Goal: Information Seeking & Learning: Learn about a topic

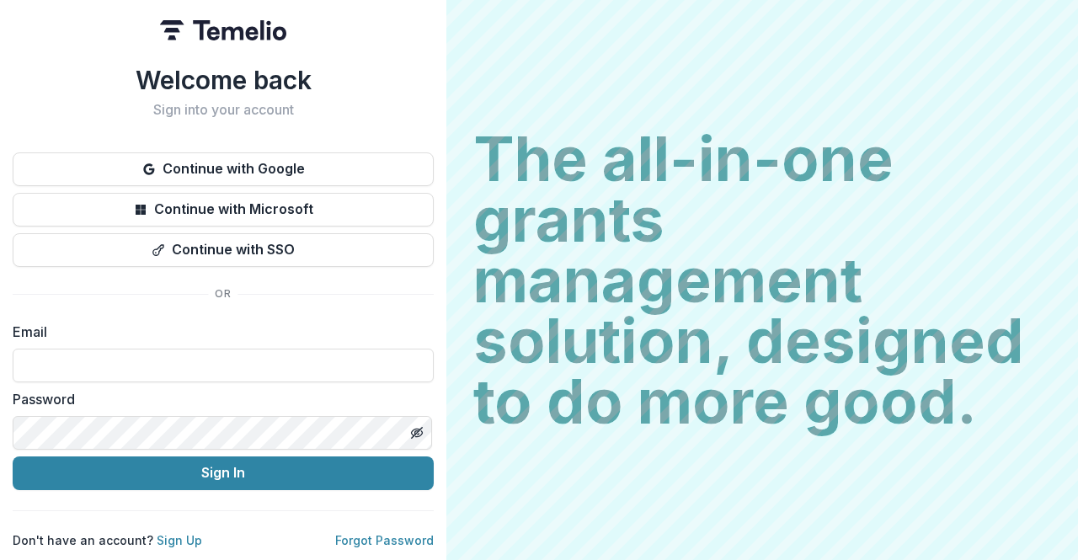
click at [505, 109] on div "The all-in-one grants management solution, designed to do more good. The all-in…" at bounding box center [761, 280] width 631 height 560
click at [214, 361] on input at bounding box center [223, 366] width 421 height 34
type input "**********"
click at [166, 484] on div "**********" at bounding box center [223, 306] width 421 height 483
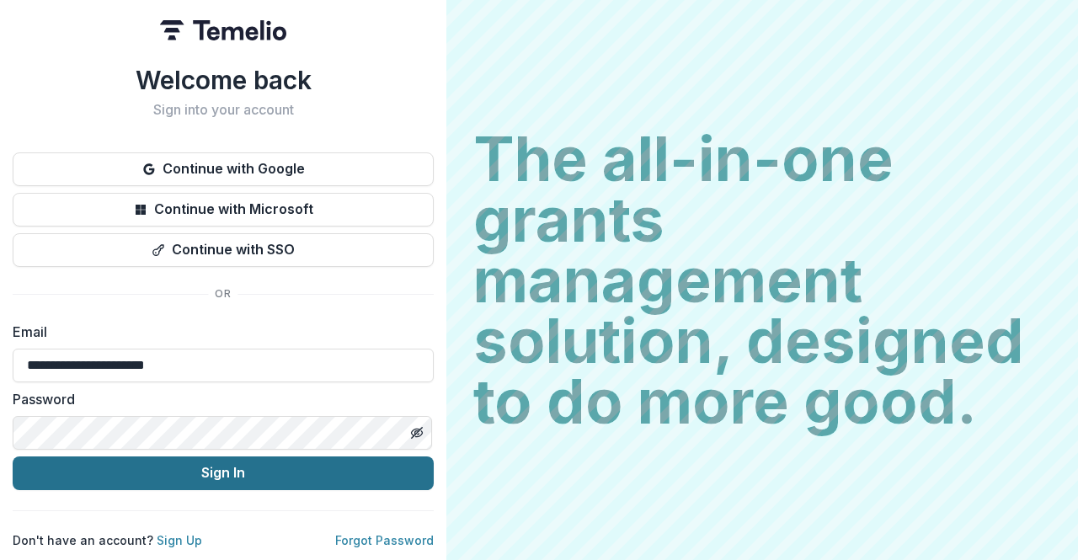
click at [173, 466] on button "Sign In" at bounding box center [223, 473] width 421 height 34
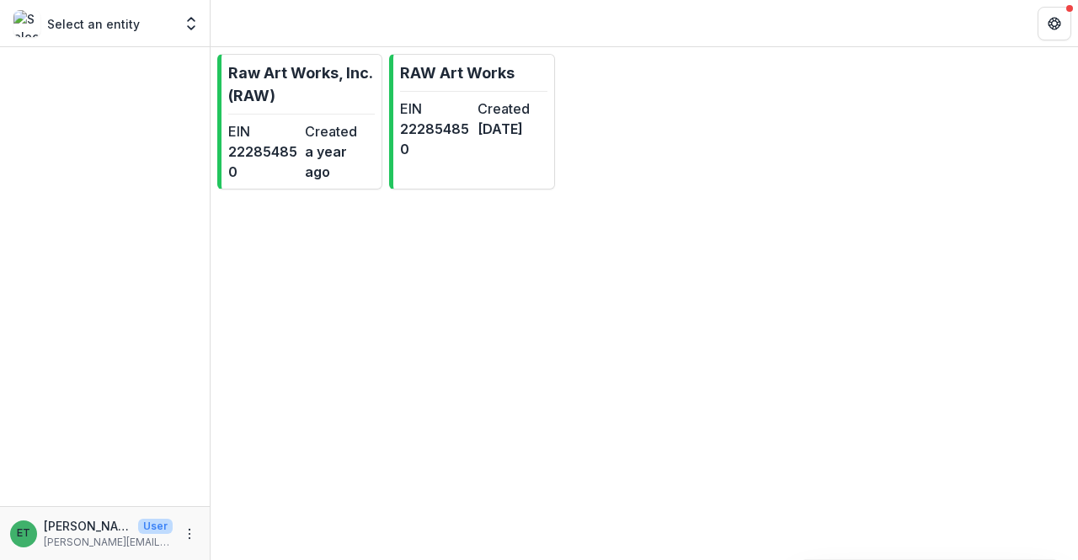
click at [721, 368] on div "Raw Art Works, Inc. (RAW) EIN [US_EMPLOYER_IDENTIFICATION_NUMBER] Created a yea…" at bounding box center [643, 303] width 867 height 513
click at [301, 121] on div "EIN [US_EMPLOYER_IDENTIFICATION_NUMBER] Created a year ago" at bounding box center [301, 151] width 146 height 61
click at [446, 159] on link "RAW Art Works EIN [US_EMPLOYER_IDENTIFICATION_NUMBER] Created [DATE]" at bounding box center [471, 122] width 165 height 136
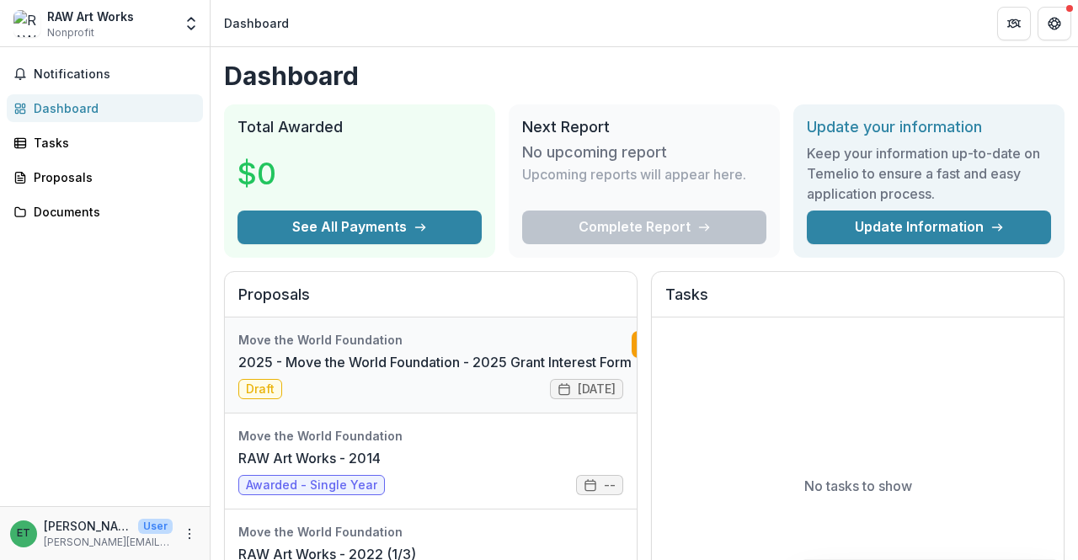
click at [439, 372] on link "2025 - Move the World Foundation - 2025 Grant Interest Form" at bounding box center [434, 362] width 393 height 20
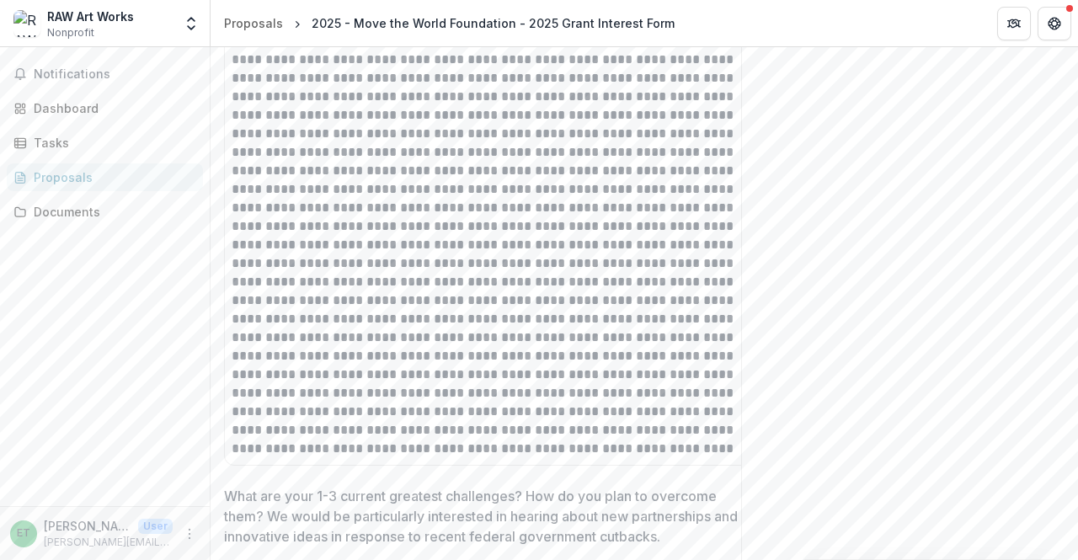
scroll to position [4662, 0]
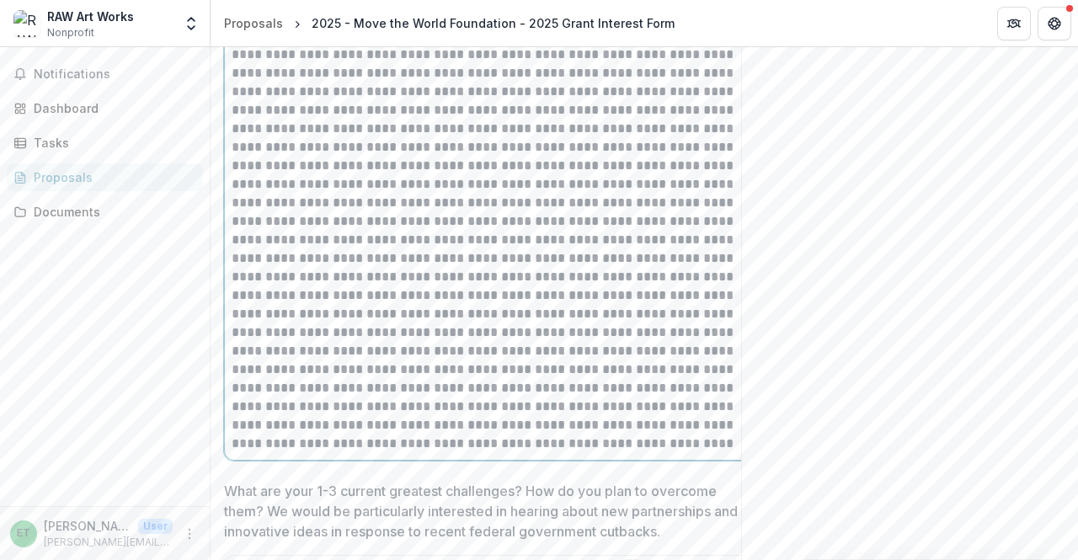
click at [545, 360] on p at bounding box center [493, 45] width 524 height 815
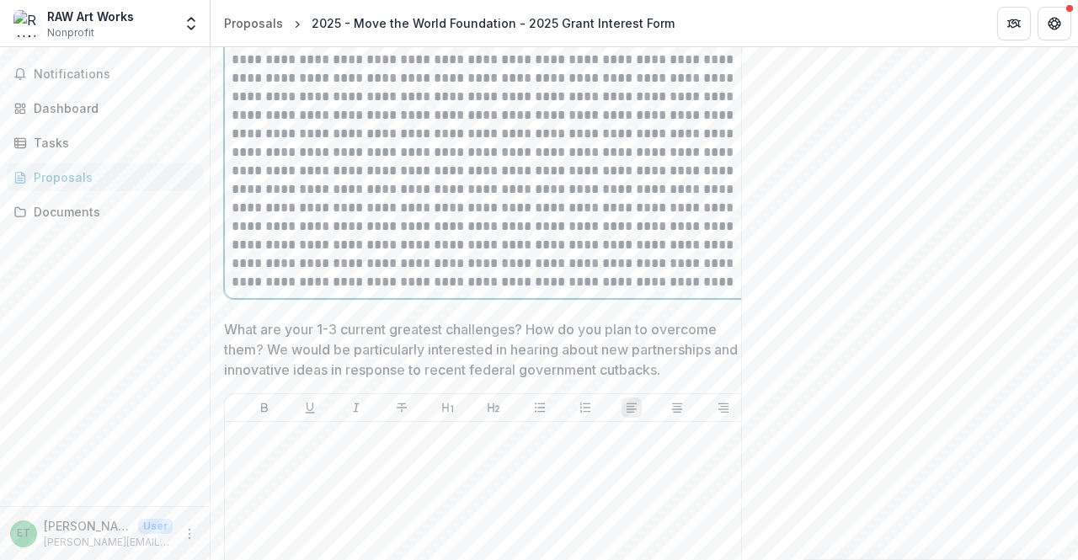
scroll to position [5012, 0]
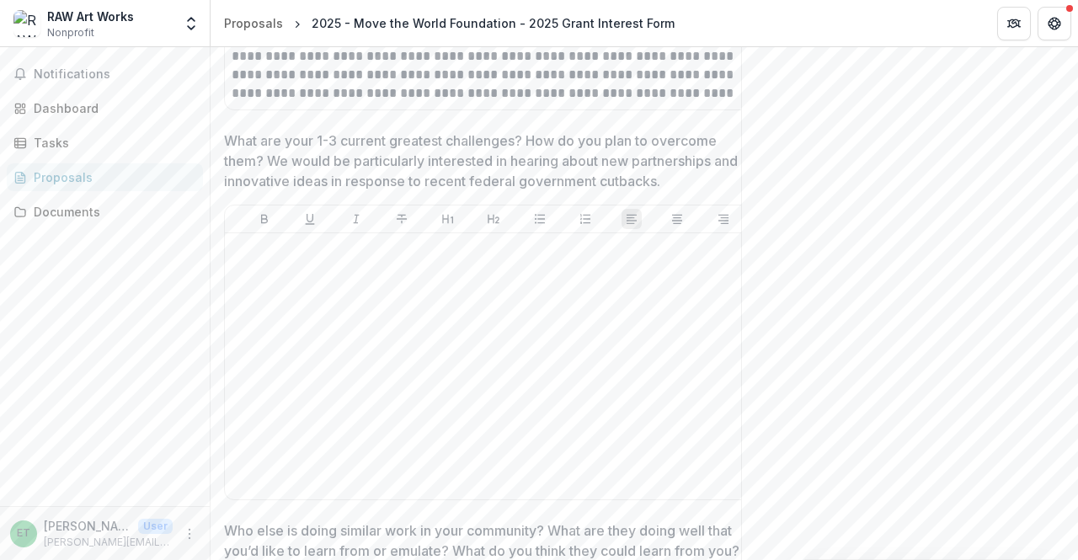
drag, startPoint x: 625, startPoint y: 461, endPoint x: 921, endPoint y: 325, distance: 326.2
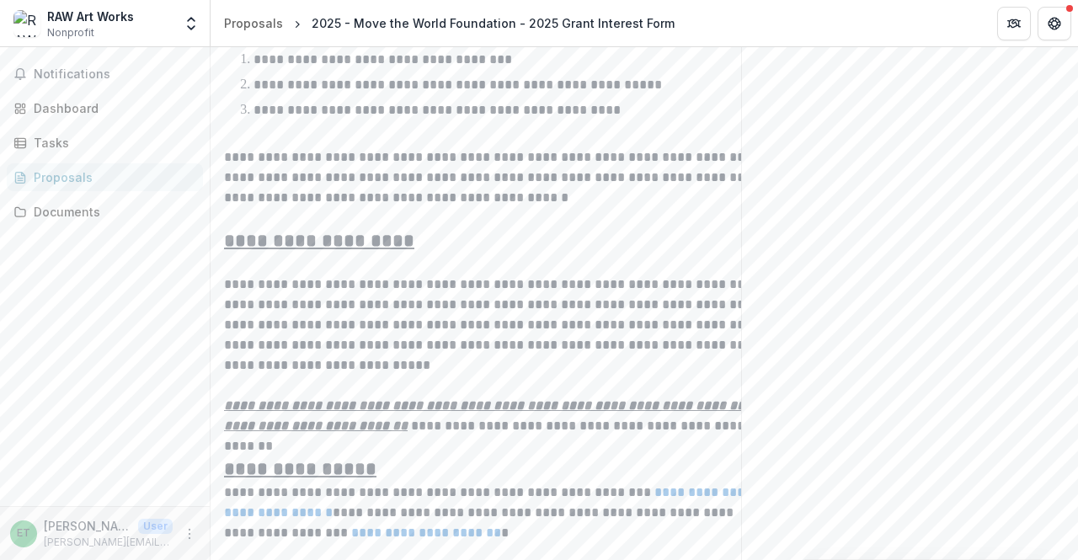
scroll to position [0, 0]
